Goal: Task Accomplishment & Management: Use online tool/utility

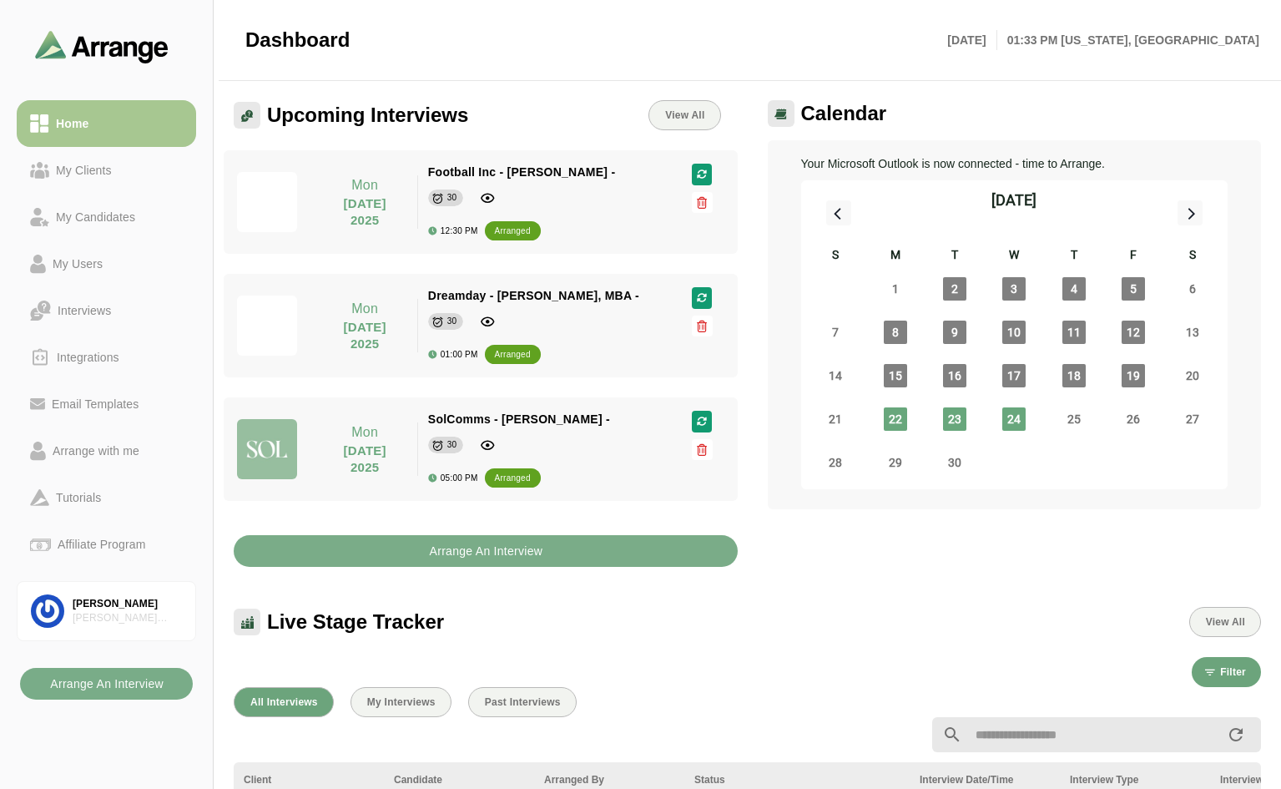
select select "*"
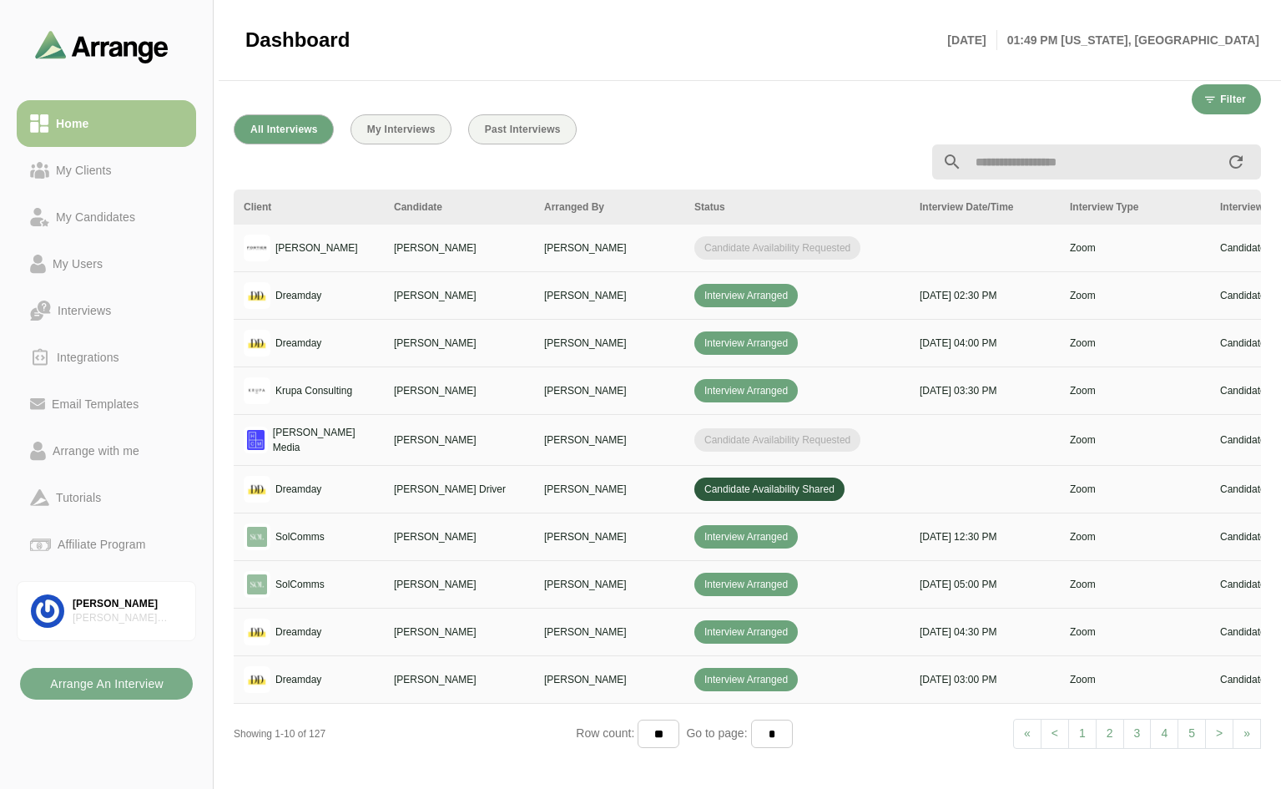
scroll to position [612, 0]
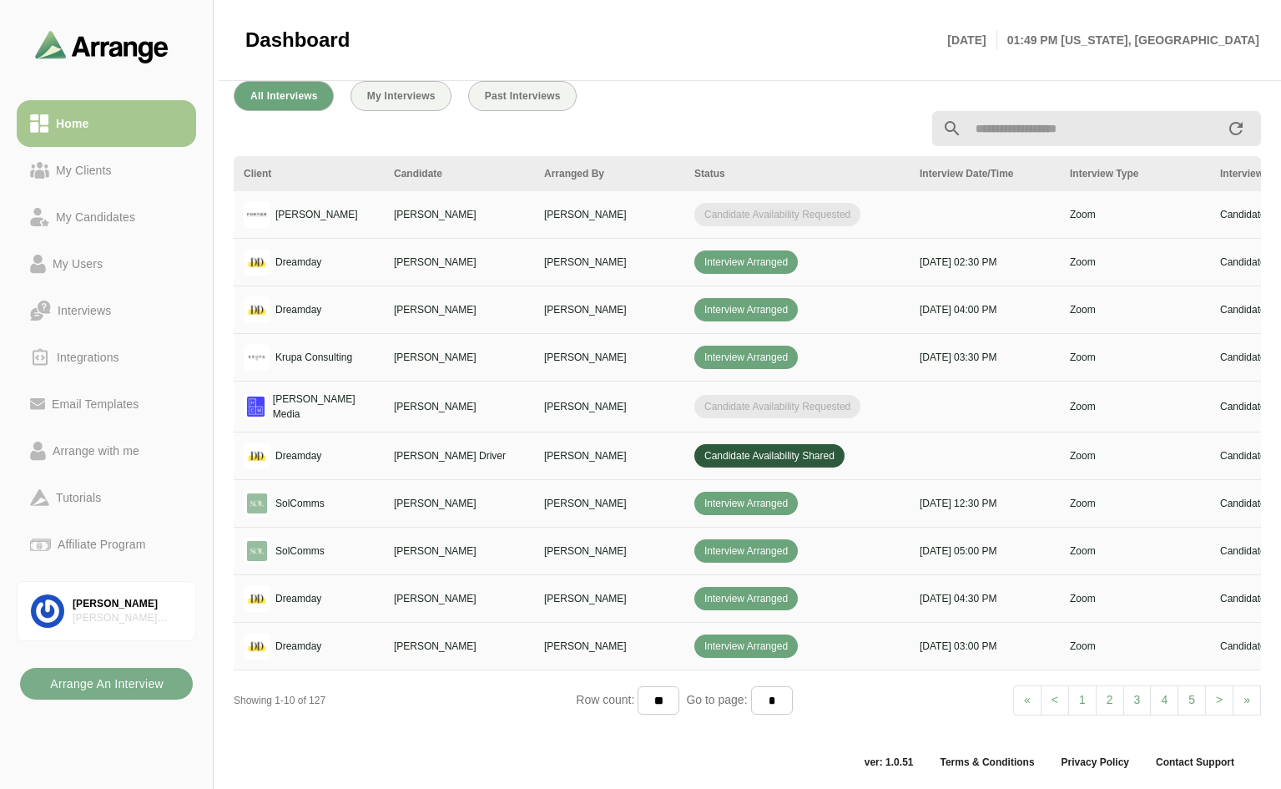
click at [1218, 694] on span ">" at bounding box center [1219, 699] width 7 height 13
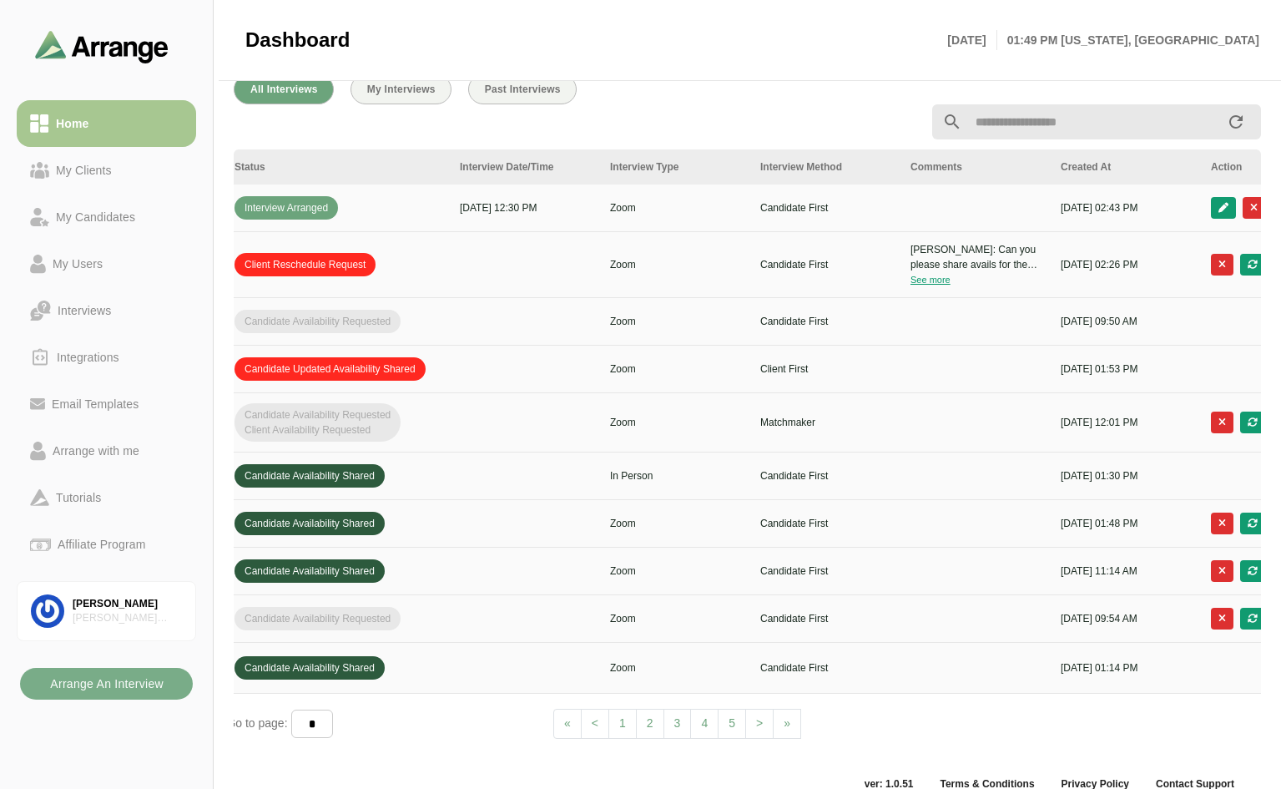
scroll to position [0, 604]
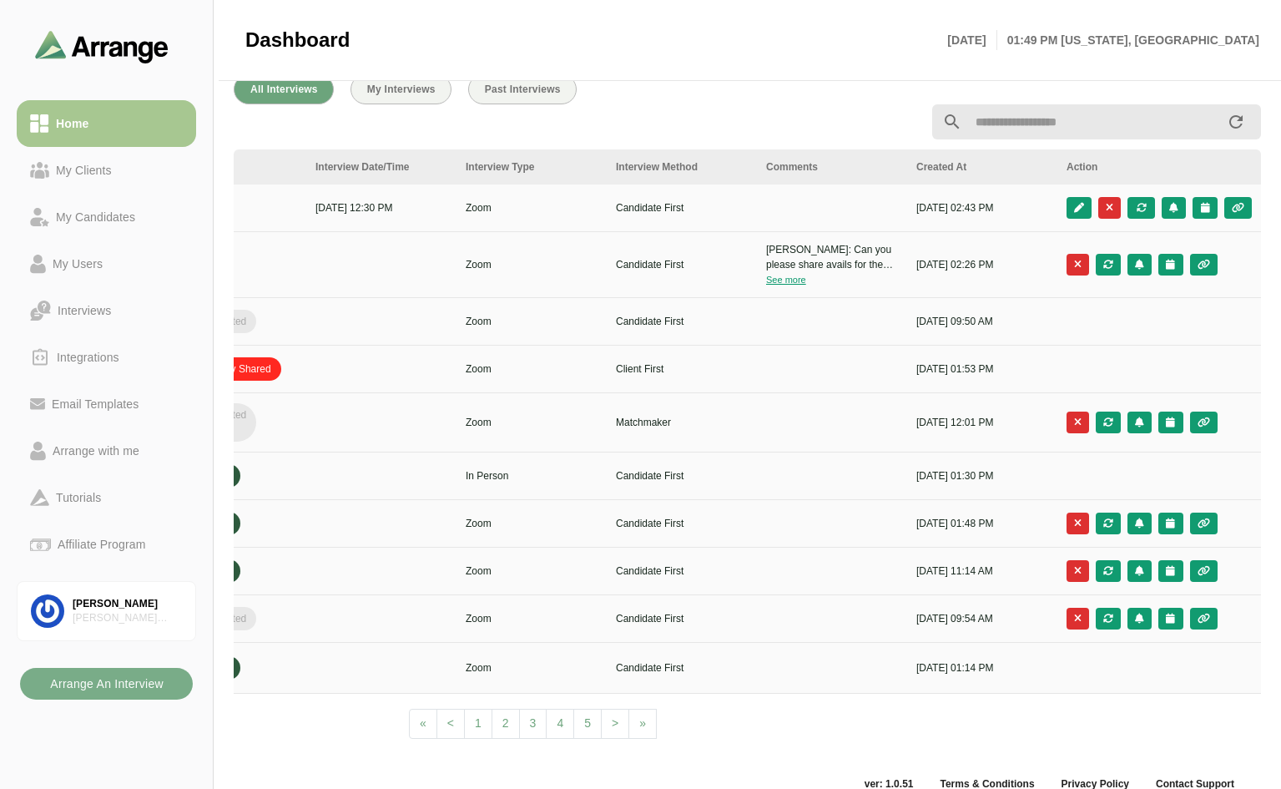
click at [801, 280] on button "See more" at bounding box center [786, 279] width 40 height 9
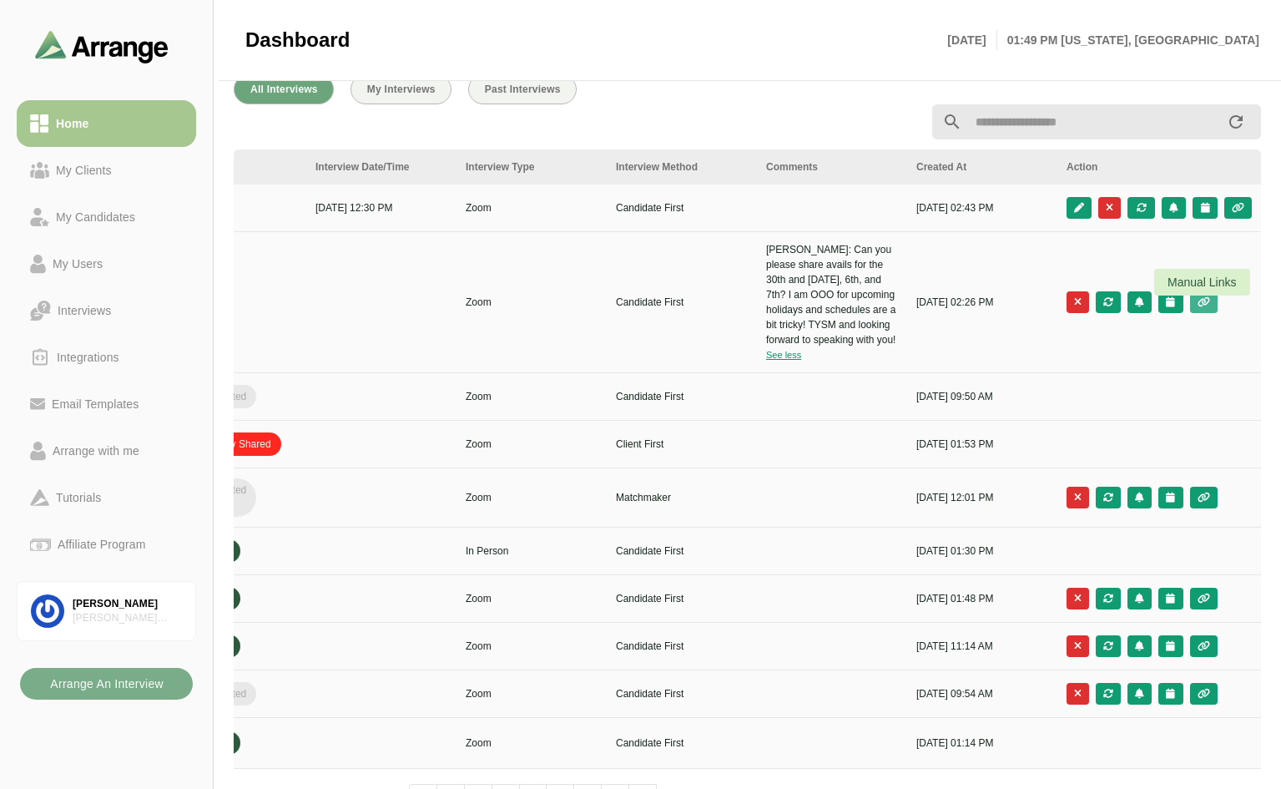
click at [1201, 307] on icon "button" at bounding box center [1204, 302] width 14 height 10
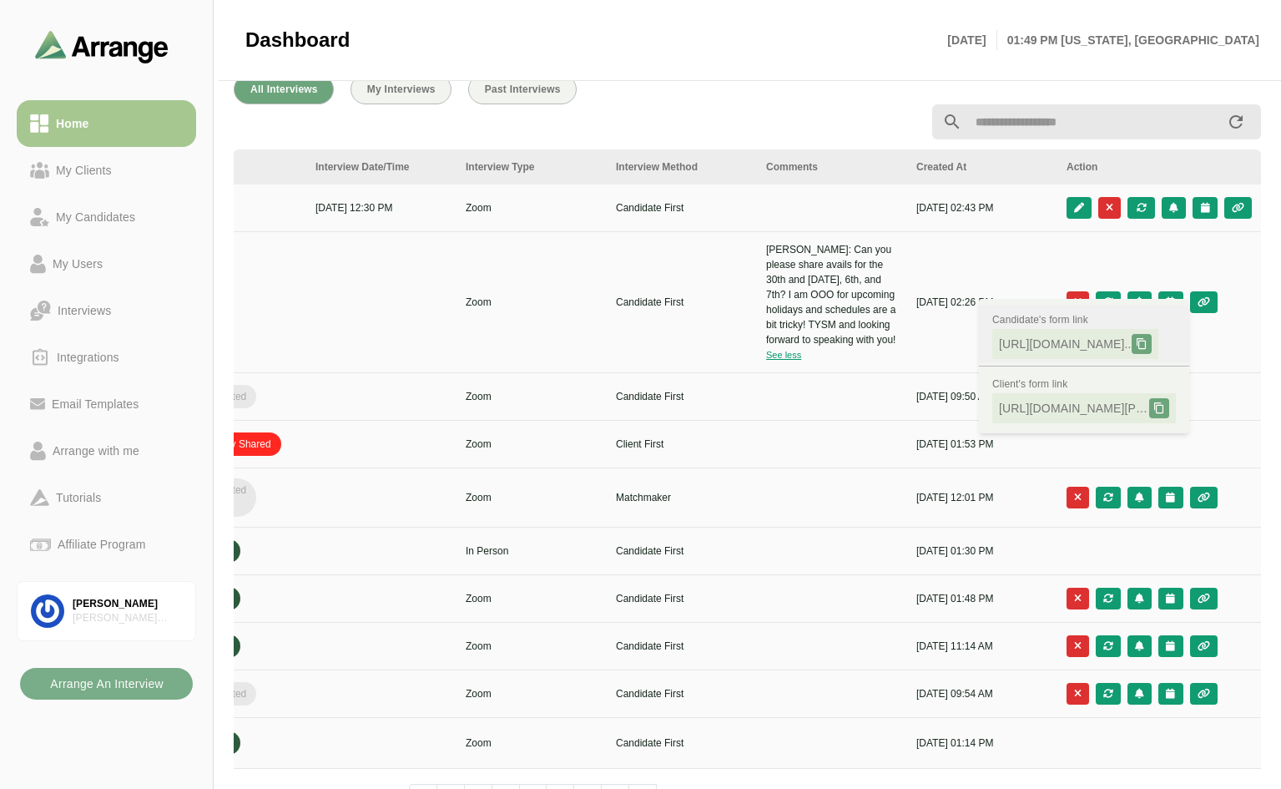
click at [1147, 340] on icon at bounding box center [1142, 344] width 12 height 12
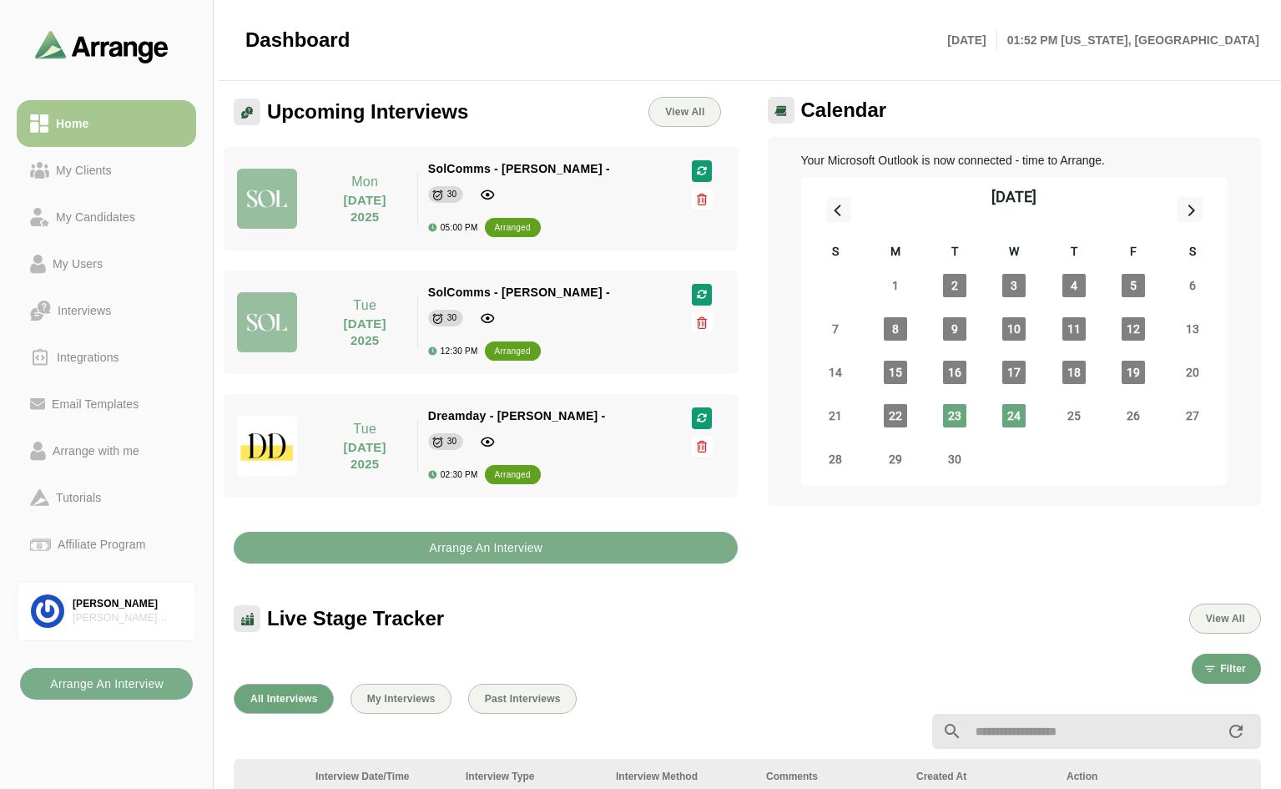
scroll to position [0, 0]
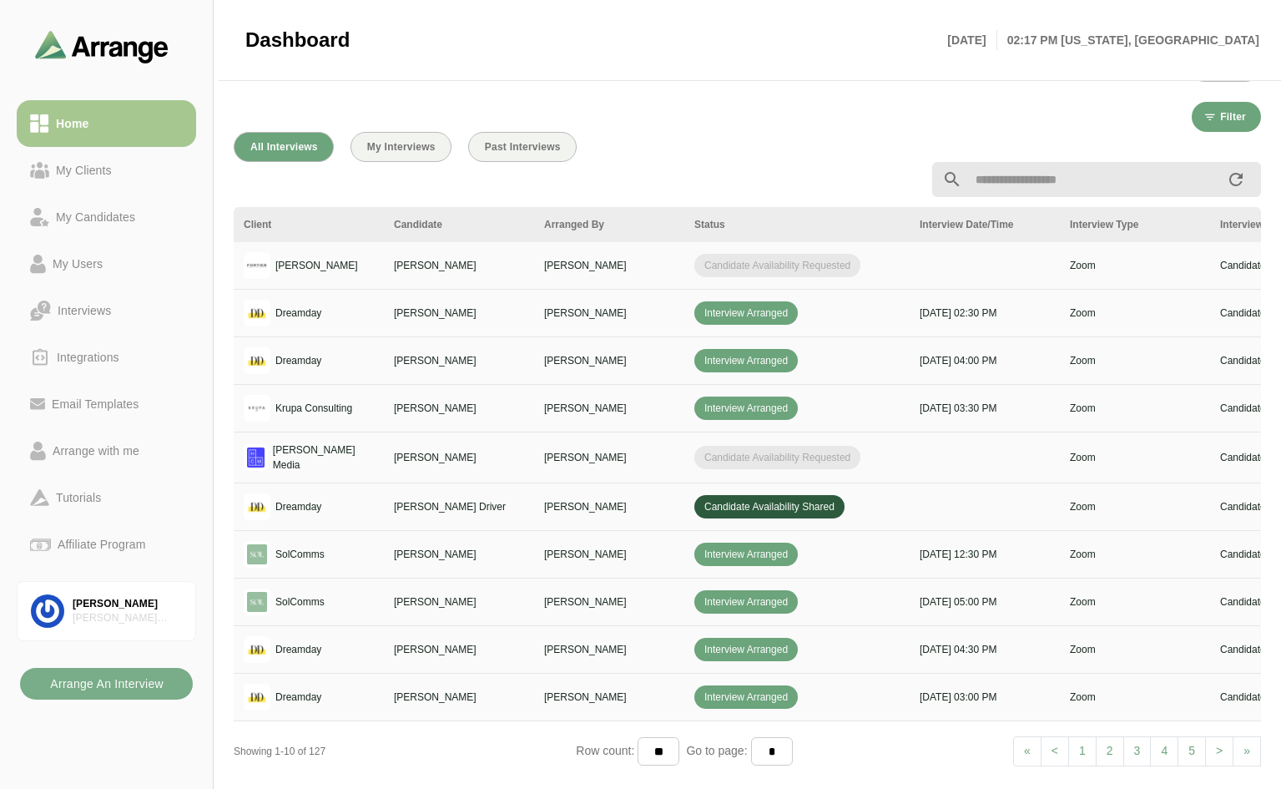
scroll to position [612, 0]
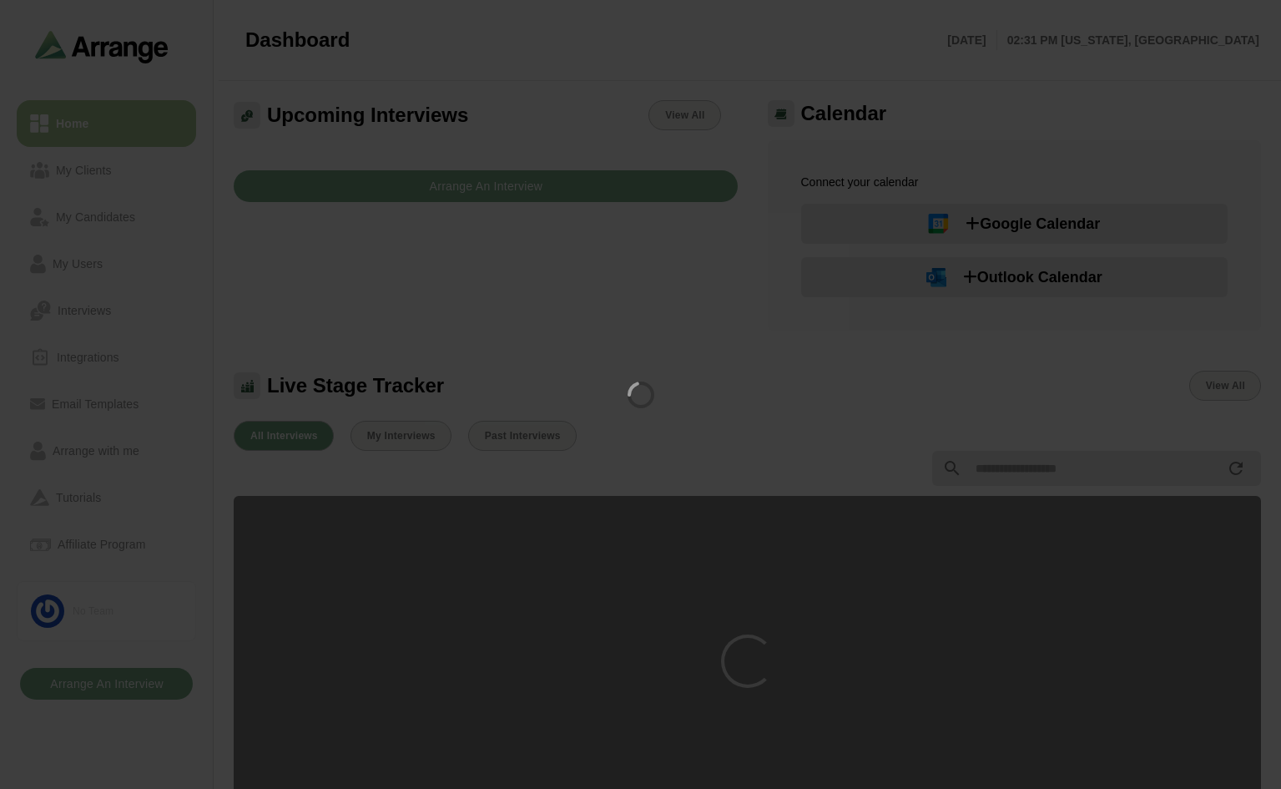
scroll to position [340, 0]
